Goal: Task Accomplishment & Management: Use online tool/utility

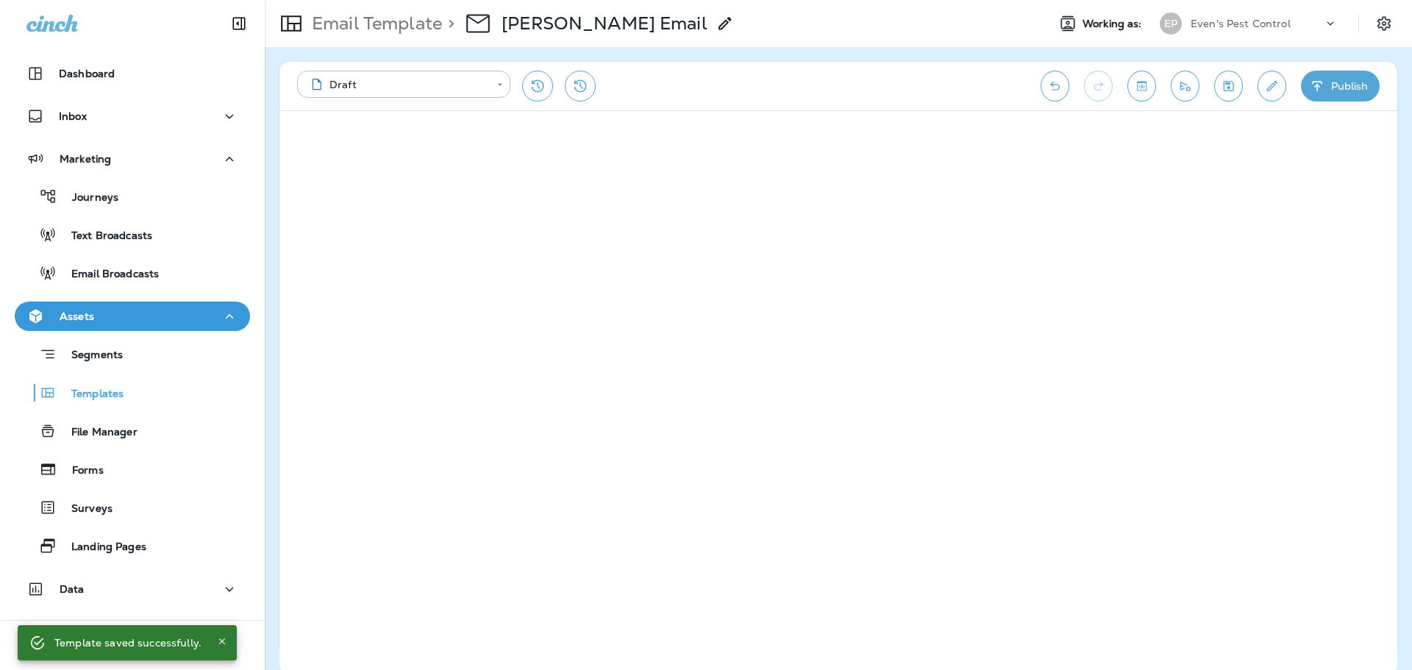
click at [1058, 84] on icon "Undo" at bounding box center [1054, 86] width 15 height 15
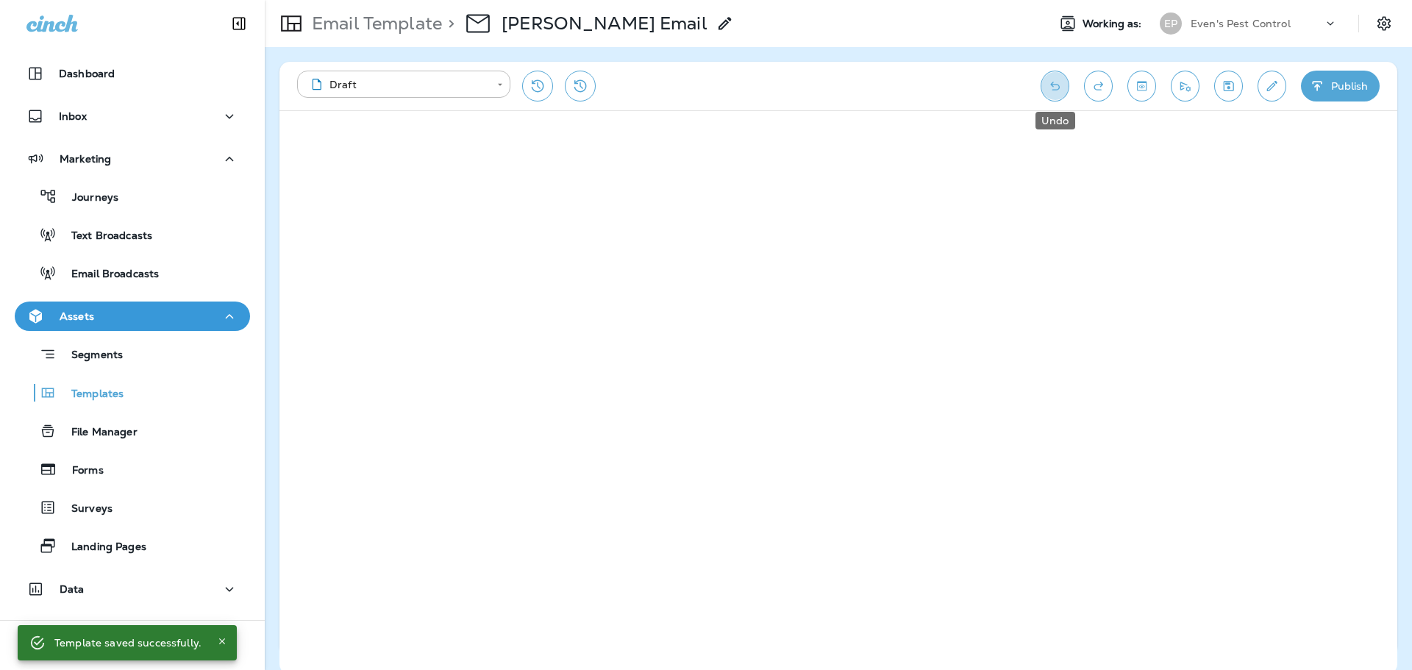
click at [1058, 84] on icon "Undo" at bounding box center [1054, 86] width 15 height 15
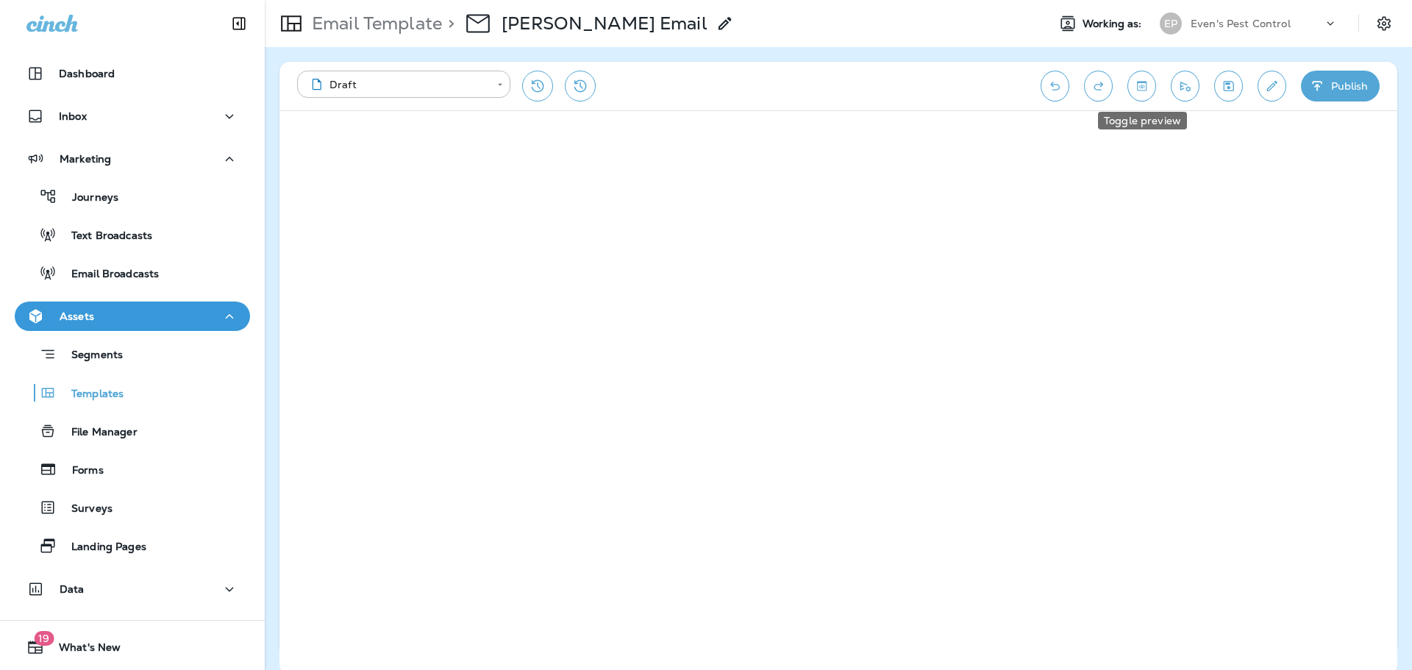
click at [1144, 88] on icon "Toggle preview" at bounding box center [1141, 86] width 15 height 15
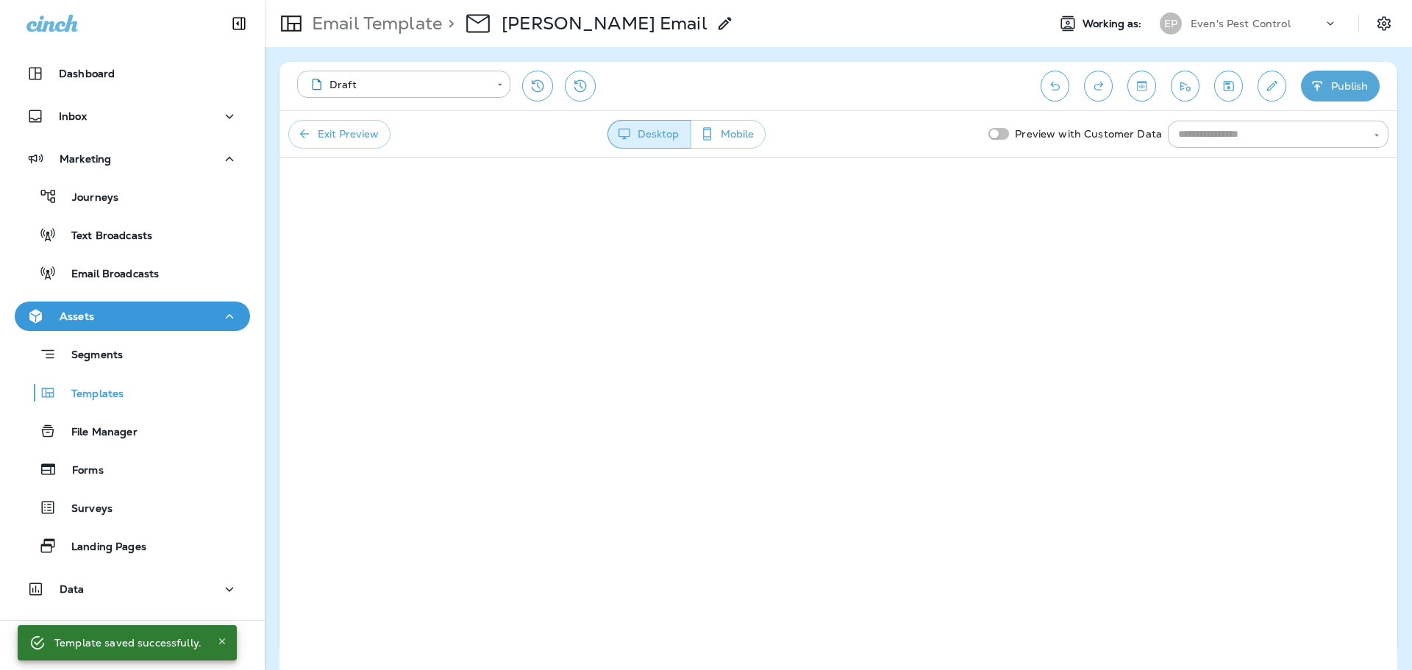
click at [1135, 87] on icon "Toggle preview" at bounding box center [1141, 86] width 15 height 15
click at [1064, 90] on button "Undo" at bounding box center [1054, 86] width 29 height 31
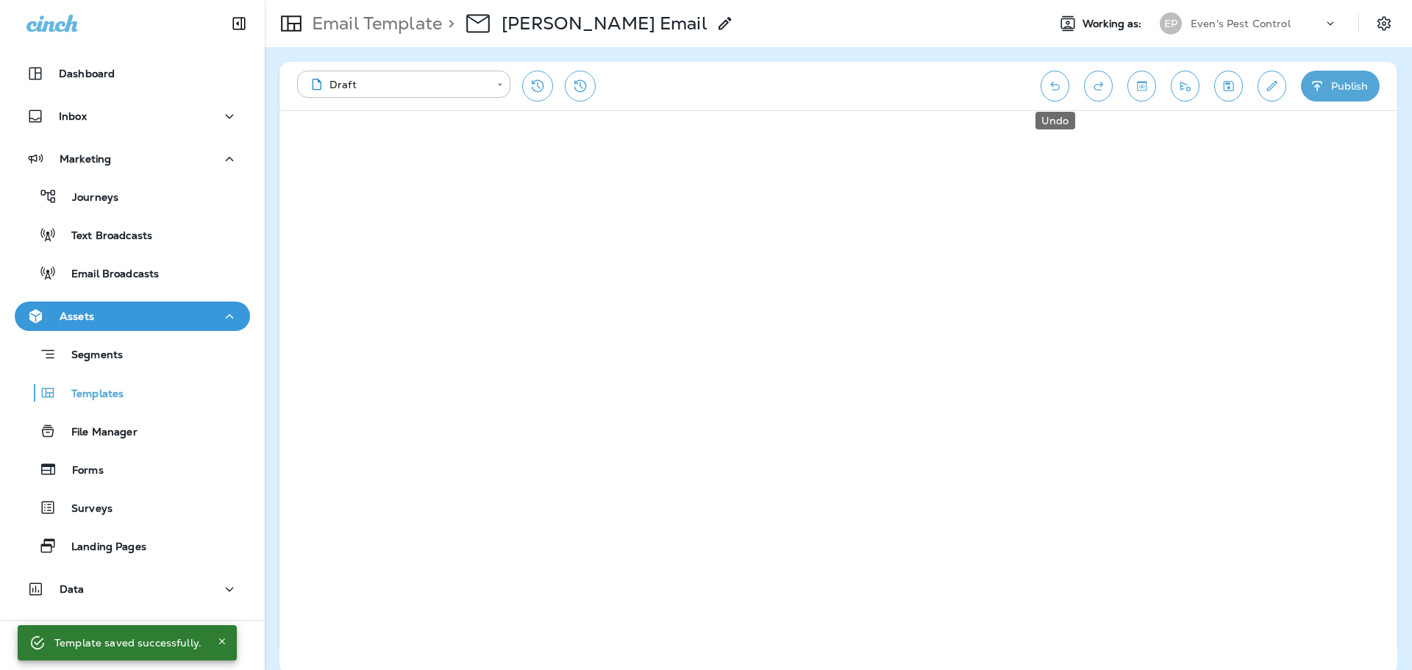
click at [1064, 90] on button "Undo" at bounding box center [1054, 86] width 29 height 31
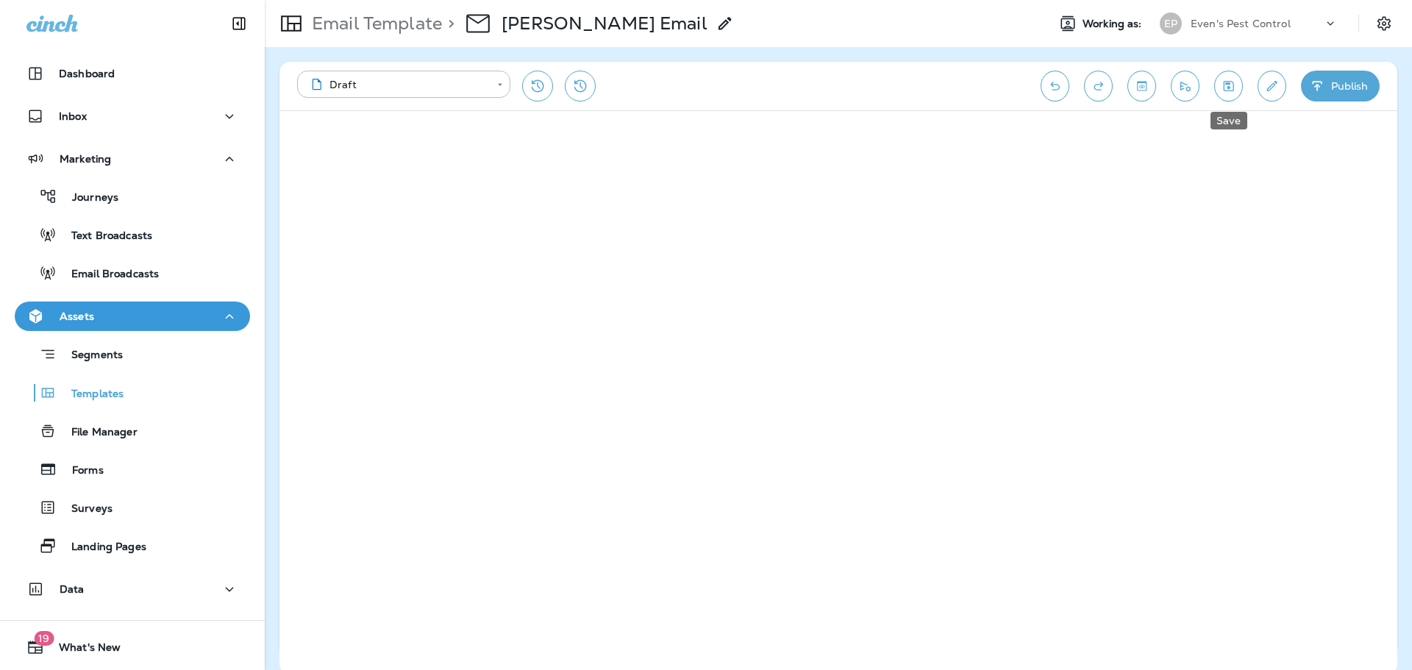
click at [1237, 91] on button "Save" at bounding box center [1228, 86] width 29 height 31
click at [423, 23] on p "Email Template" at bounding box center [374, 23] width 136 height 22
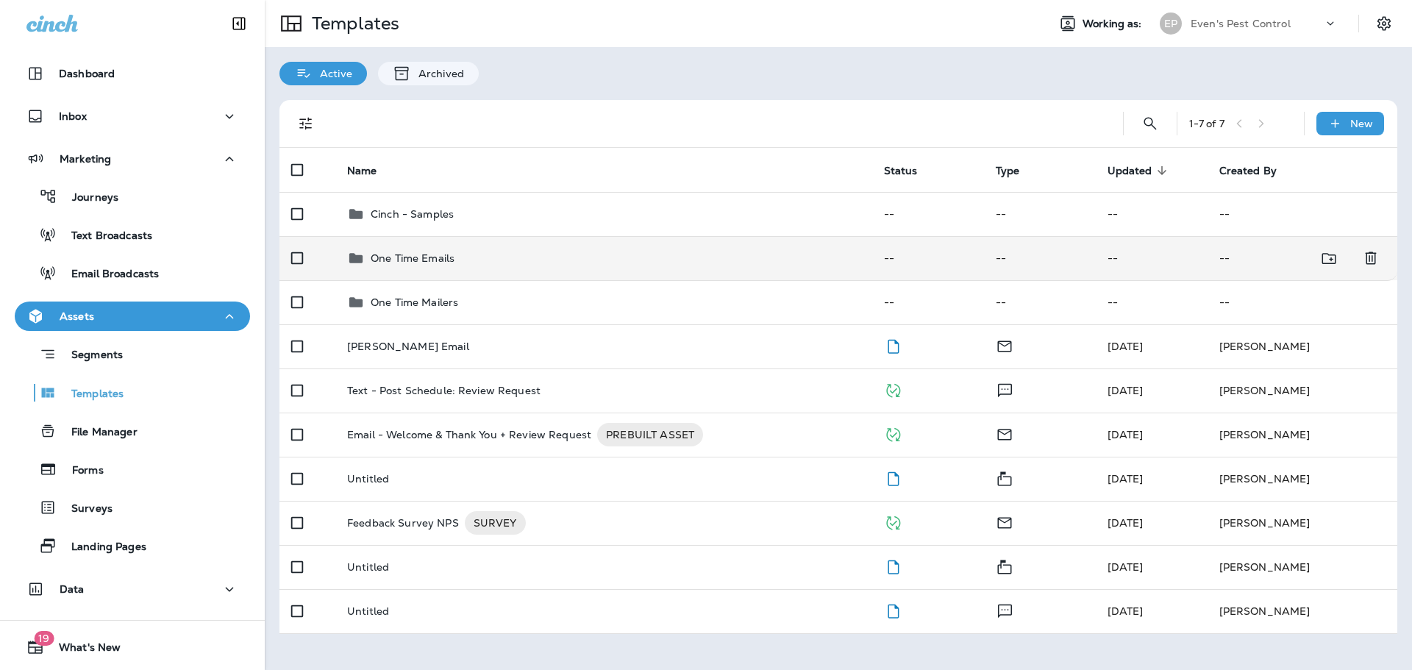
click at [440, 256] on p "One Time Emails" at bounding box center [413, 258] width 84 height 12
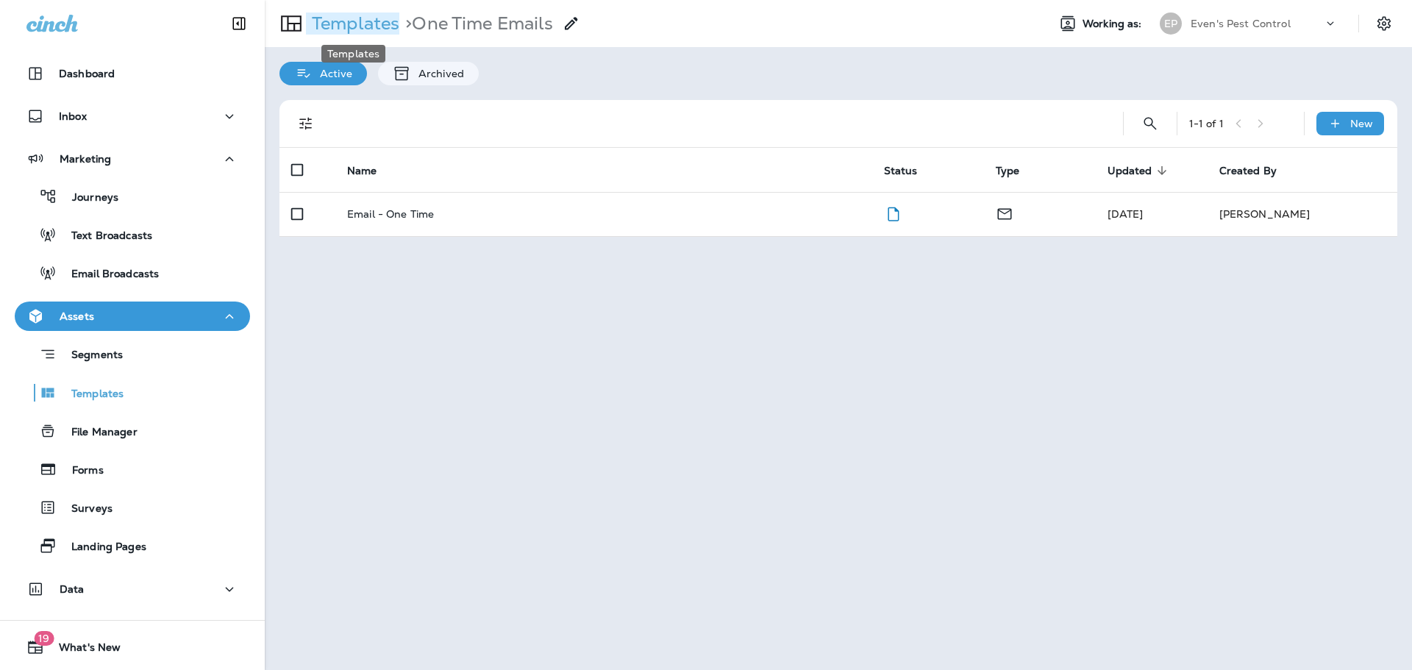
click at [369, 23] on p "Templates" at bounding box center [352, 23] width 93 height 22
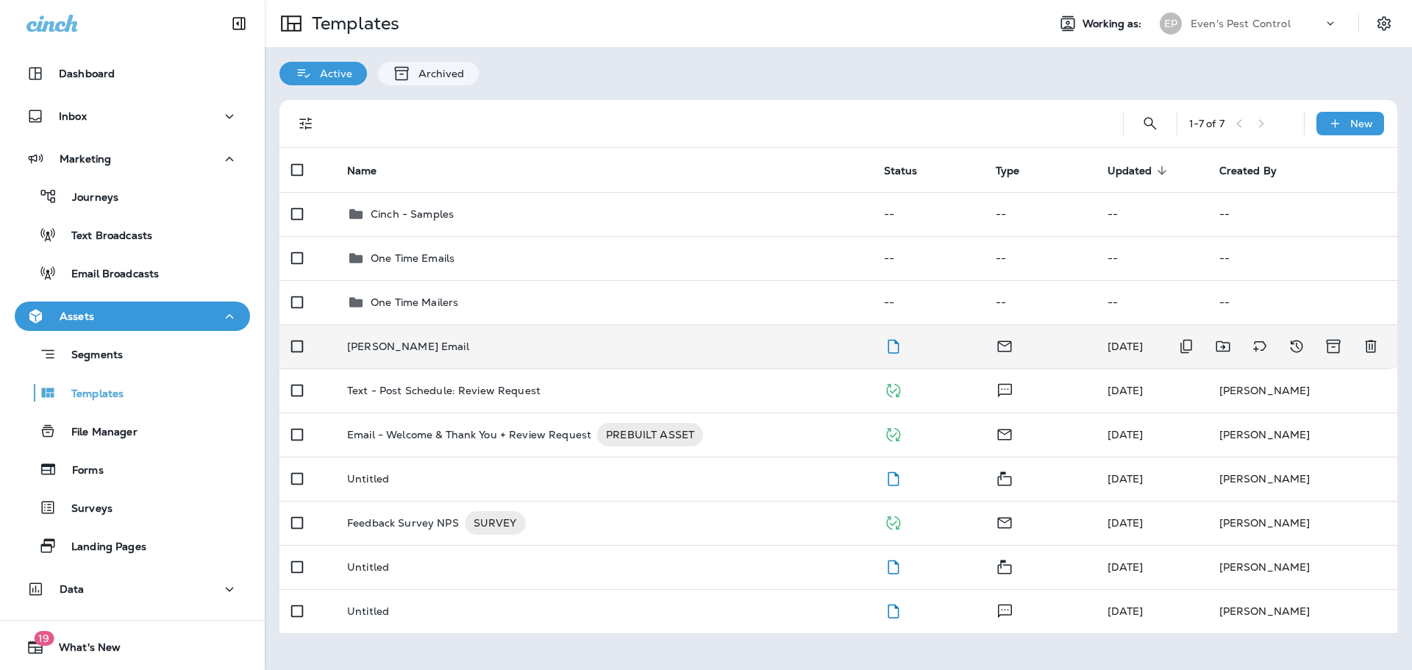
click at [557, 350] on div "[PERSON_NAME] Email" at bounding box center [603, 346] width 513 height 12
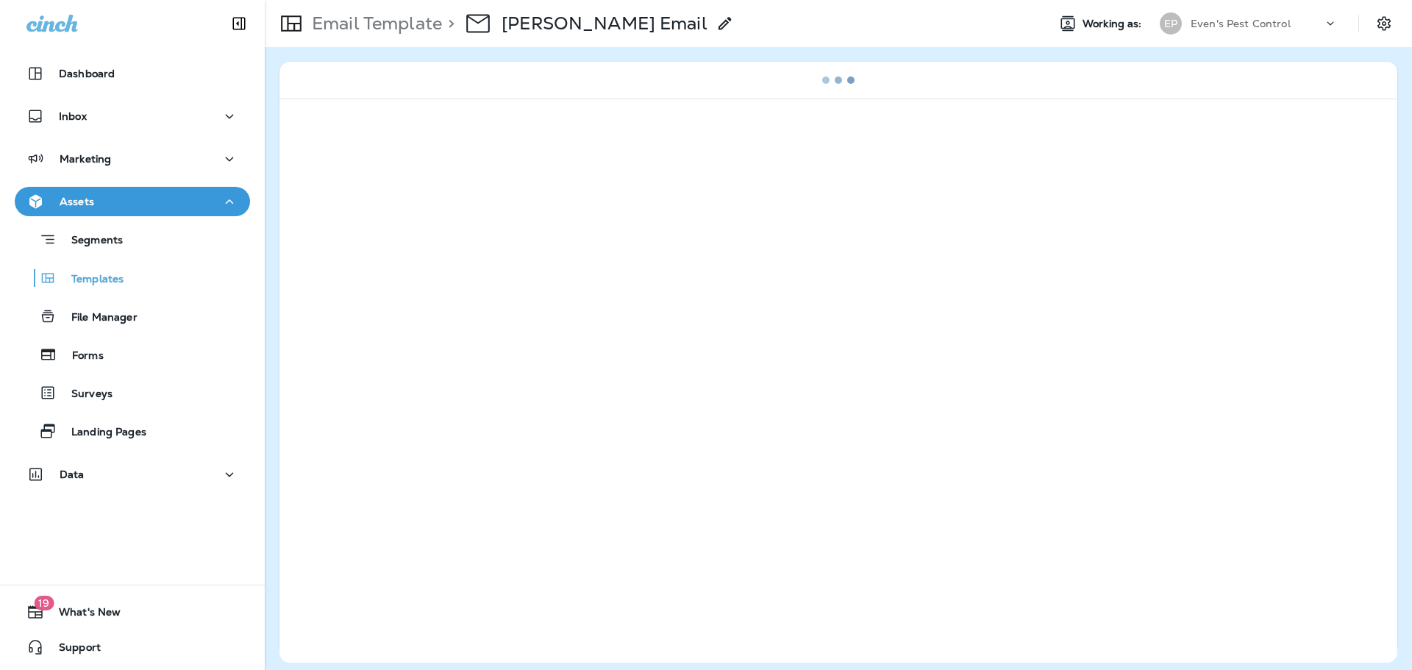
click at [388, 19] on p "Email Template" at bounding box center [374, 23] width 136 height 22
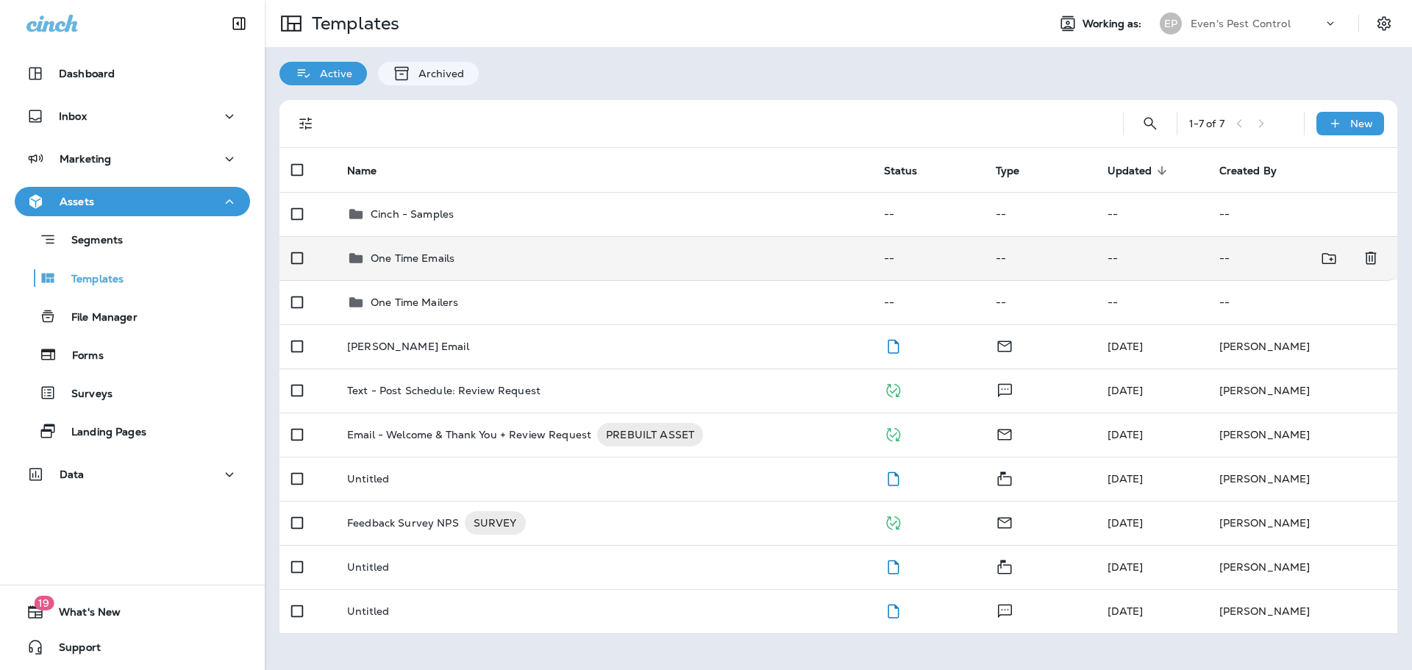
click at [432, 271] on td "One Time Emails" at bounding box center [603, 258] width 537 height 44
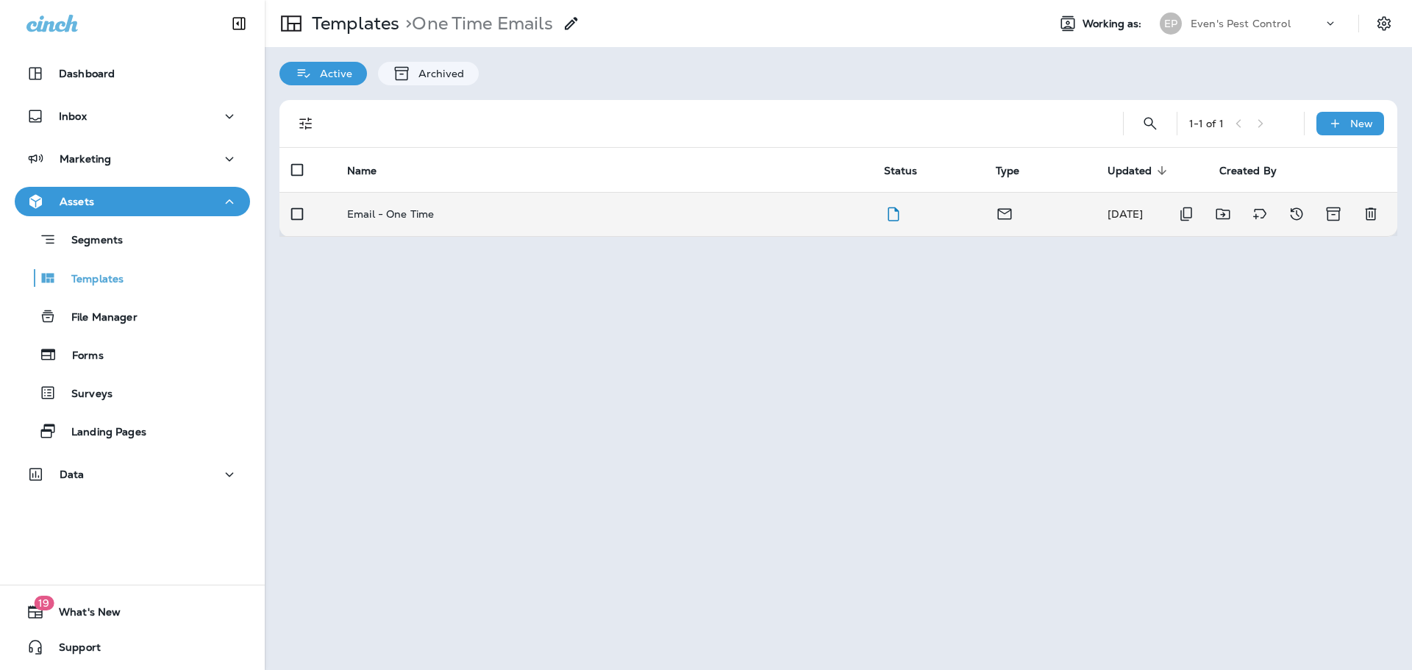
click at [434, 220] on td "Email - One Time" at bounding box center [603, 214] width 537 height 44
